Goal: Task Accomplishment & Management: Use online tool/utility

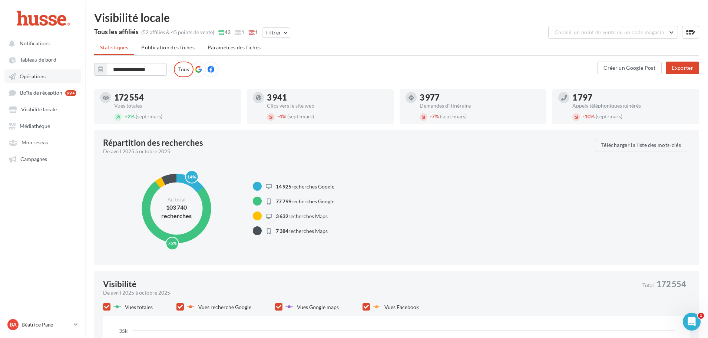
click at [32, 79] on span "Opérations" at bounding box center [33, 76] width 26 height 6
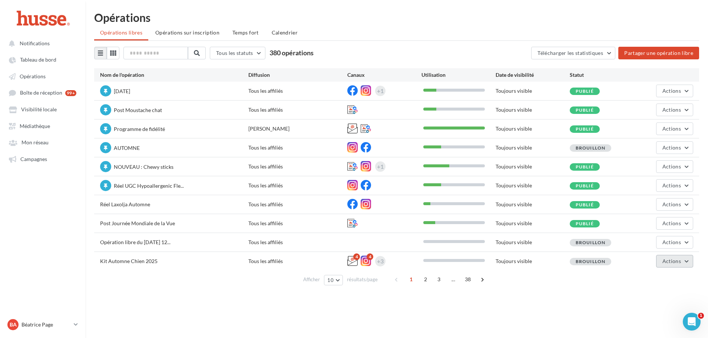
click at [683, 258] on button "Actions" at bounding box center [674, 261] width 37 height 13
click at [646, 280] on button "Editer" at bounding box center [656, 278] width 74 height 19
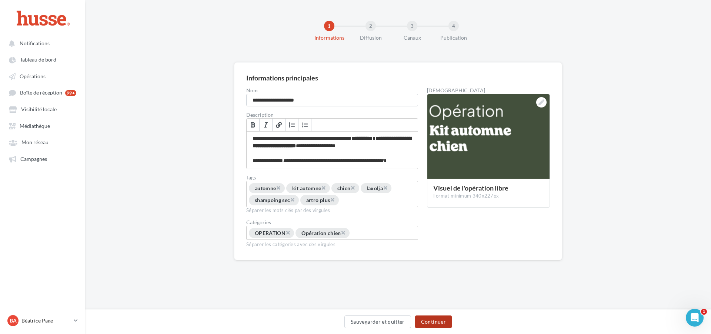
click at [441, 319] on button "Continuer" at bounding box center [433, 321] width 37 height 13
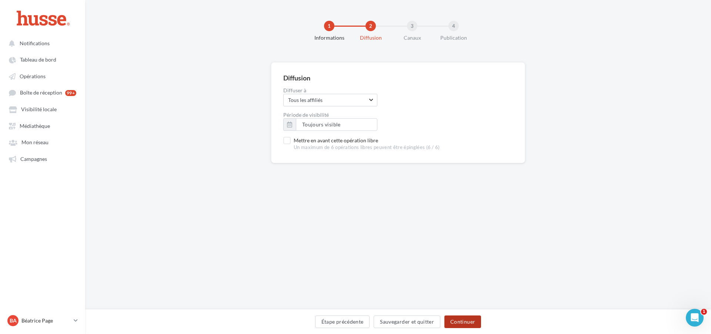
click at [463, 321] on button "Continuer" at bounding box center [463, 321] width 37 height 13
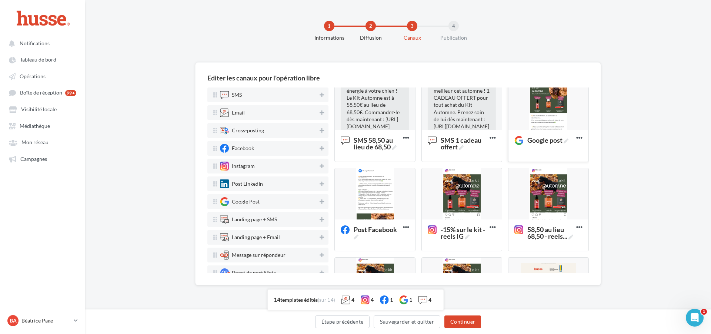
scroll to position [111, 0]
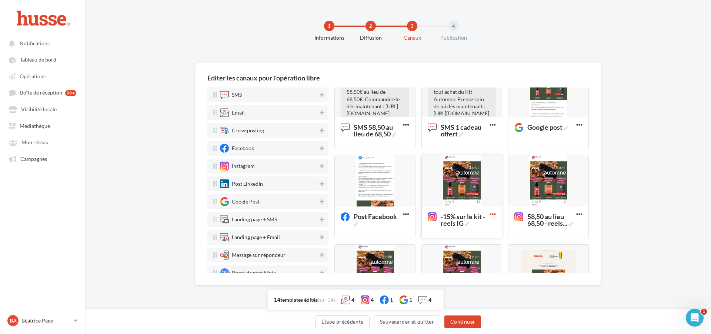
click at [489, 214] on icon at bounding box center [493, 214] width 18 height 18
click at [631, 146] on div "Editer les canaux pour l'opération libre SMS Email Cross-posting Facebook Insta…" at bounding box center [398, 185] width 626 height 247
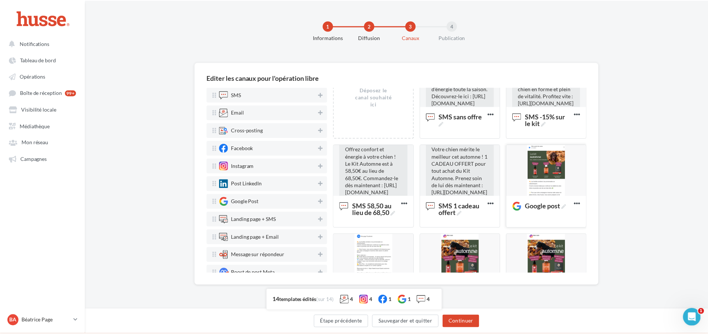
scroll to position [74, 0]
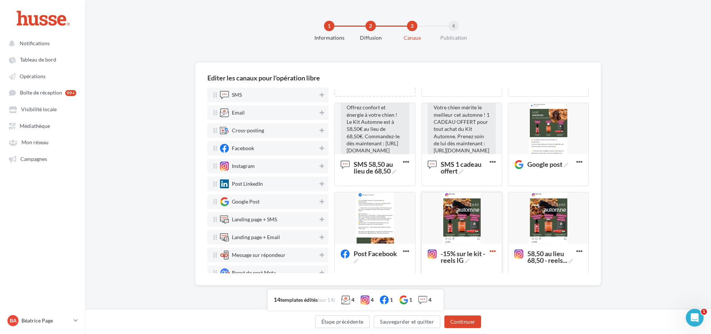
click at [489, 253] on icon at bounding box center [493, 251] width 18 height 18
click at [510, 269] on button "Editer" at bounding box center [525, 267] width 74 height 19
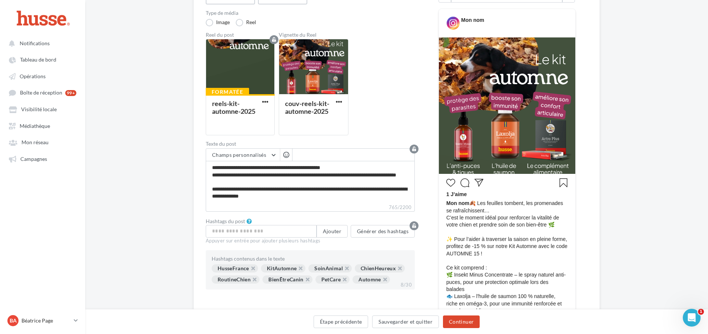
scroll to position [148, 0]
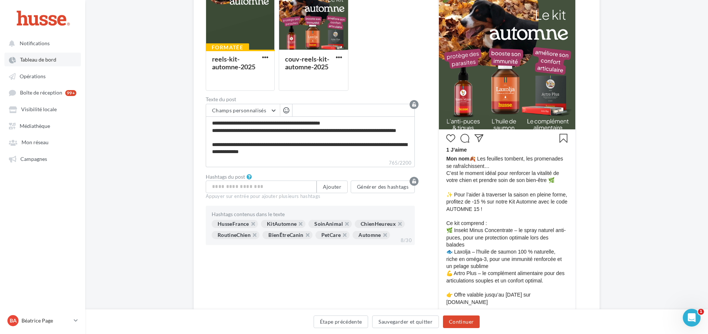
click at [37, 57] on span "Tableau de bord" at bounding box center [38, 60] width 36 height 6
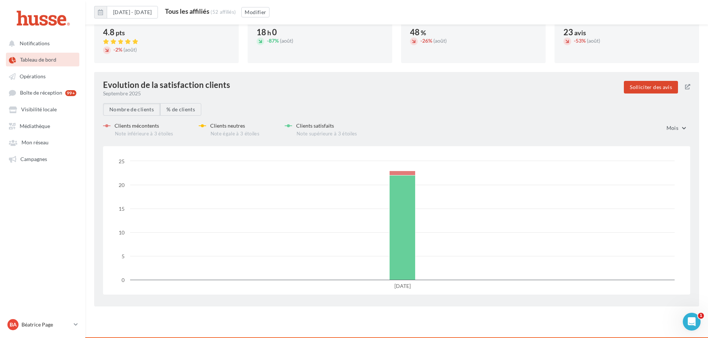
scroll to position [1024, 0]
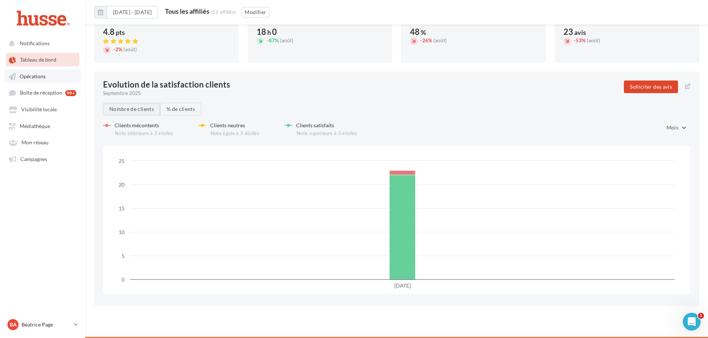
click at [29, 76] on span "Opérations" at bounding box center [33, 76] width 26 height 6
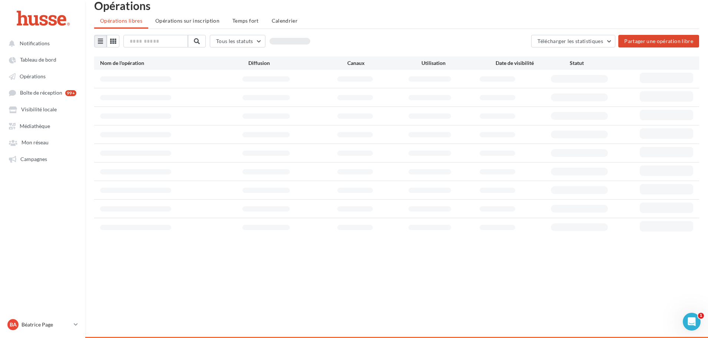
scroll to position [12, 0]
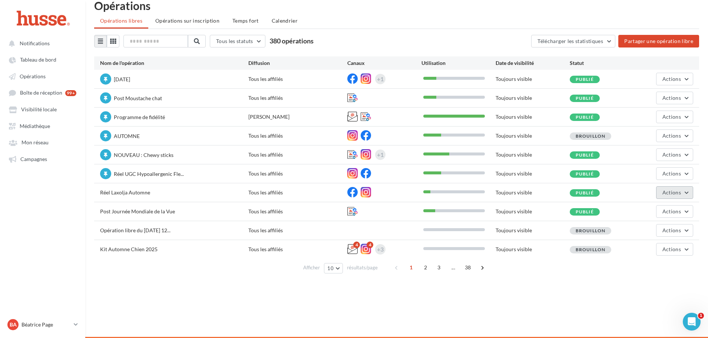
click at [683, 194] on button "Actions" at bounding box center [674, 192] width 37 height 13
click at [654, 248] on button "Statistiques" at bounding box center [656, 248] width 74 height 19
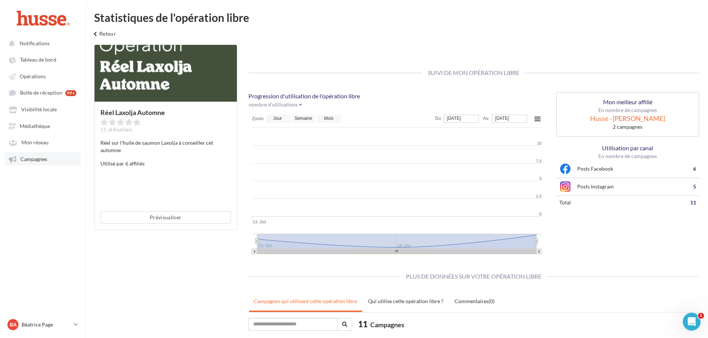
click at [30, 156] on span "Campagnes" at bounding box center [33, 159] width 27 height 6
